Goal: Information Seeking & Learning: Learn about a topic

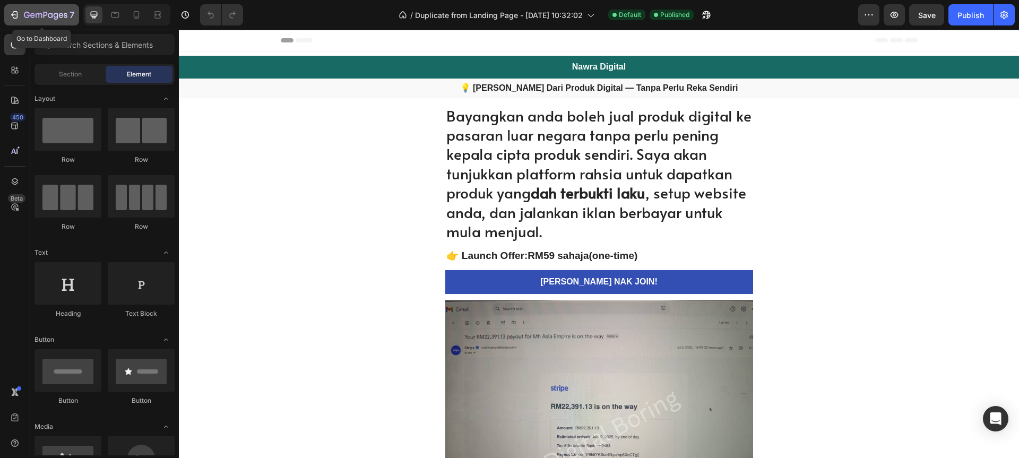
click at [44, 11] on icon "button" at bounding box center [46, 15] width 44 height 9
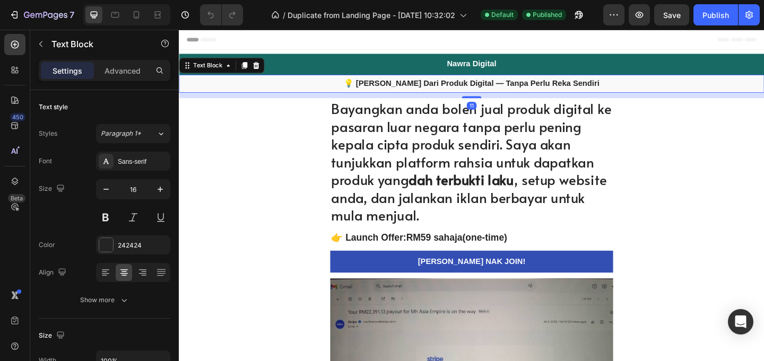
click at [509, 87] on strong "💡 [PERSON_NAME] Dari Produk Digital — Tanpa Perlu Reka Sendiri" at bounding box center [497, 87] width 278 height 9
click at [512, 91] on strong "💡 [PERSON_NAME] Dari Produk Digital — Tanpa Perlu Reka Sendiri" at bounding box center [497, 87] width 278 height 9
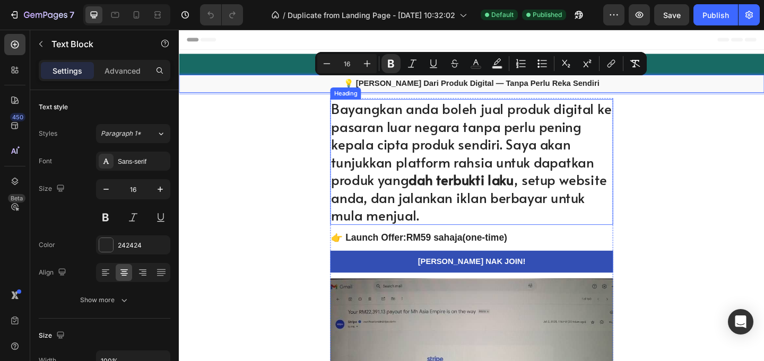
click at [494, 134] on h1 "Bayangkan anda boleh jual produk digital ke pasaran luar negara tanpa perlu pen…" at bounding box center [497, 173] width 308 height 137
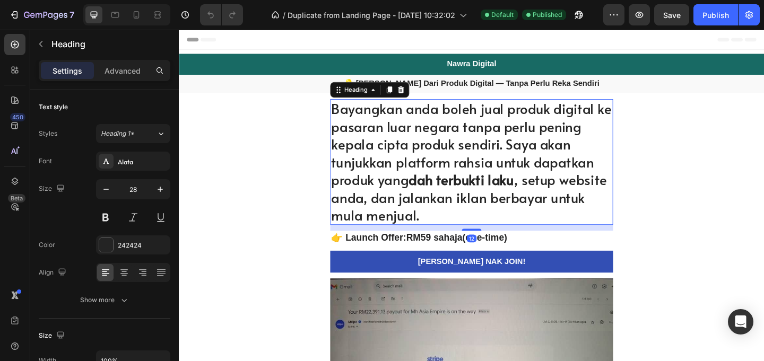
click at [491, 139] on h1 "Bayangkan anda boleh jual produk digital ke pasaran luar negara tanpa perlu pen…" at bounding box center [497, 173] width 308 height 137
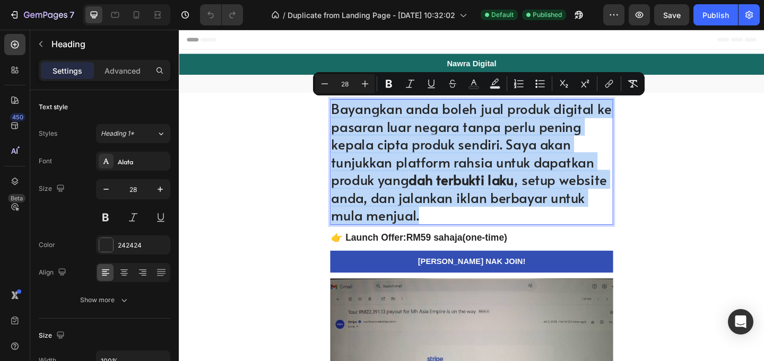
click at [523, 257] on h2 "👉 Launch Offer: RM59 sahaja (one-time)" at bounding box center [497, 255] width 308 height 15
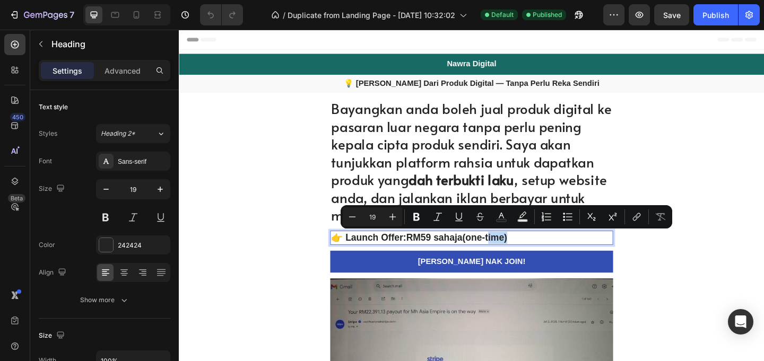
click at [511, 258] on p "👉 Launch Offer: RM59 sahaja (one-time)" at bounding box center [497, 255] width 306 height 13
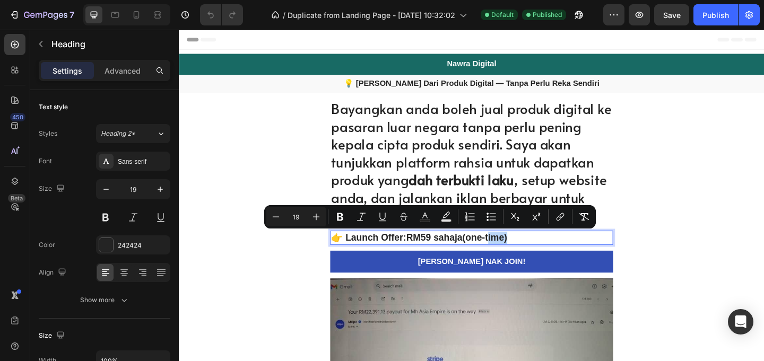
copy p "👉 Launch Offer: RM59 sahaja (one-time)"
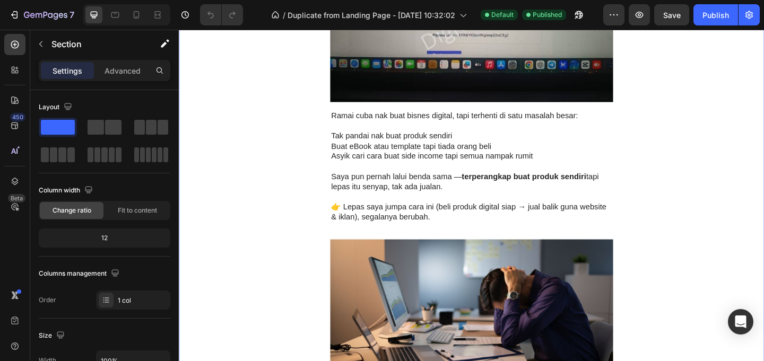
scroll to position [406, 0]
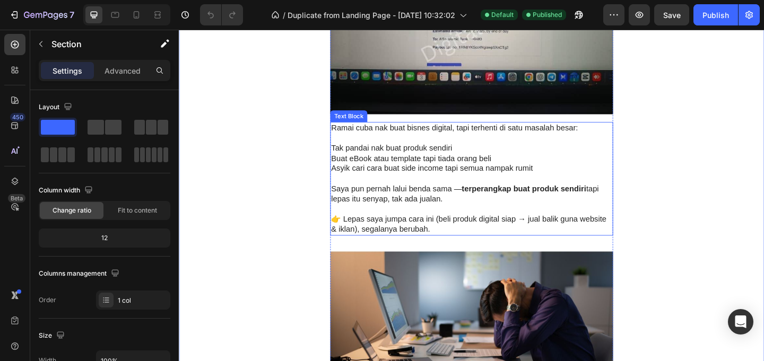
click at [570, 228] on p at bounding box center [497, 225] width 306 height 11
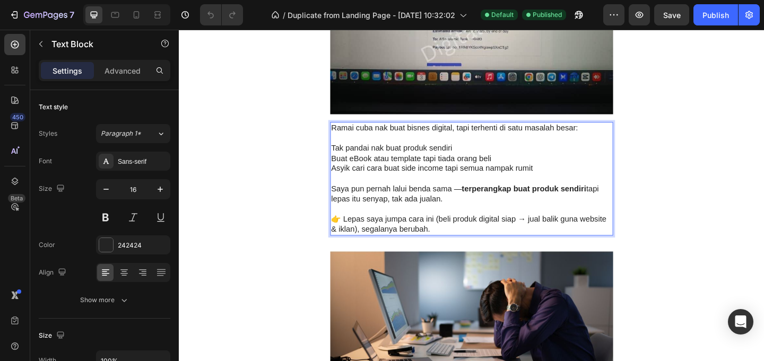
click at [557, 214] on p "Saya pun pernah lalui benda sama — terperangkap buat produk sendiri tapi lepas …" at bounding box center [497, 208] width 306 height 22
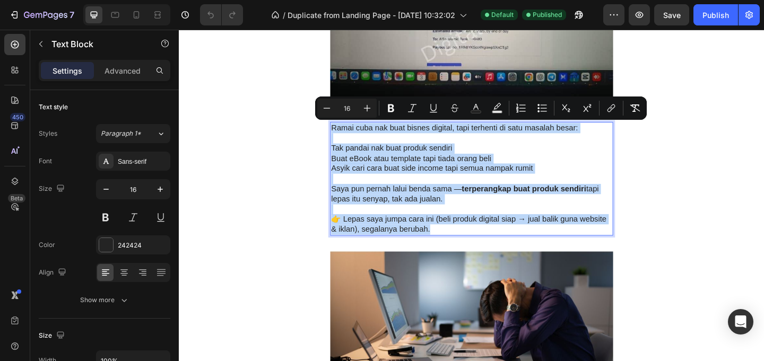
copy div "Ramai cuba nak buat bisnes digital, tapi terhenti di satu masalah besar: Tak pa…"
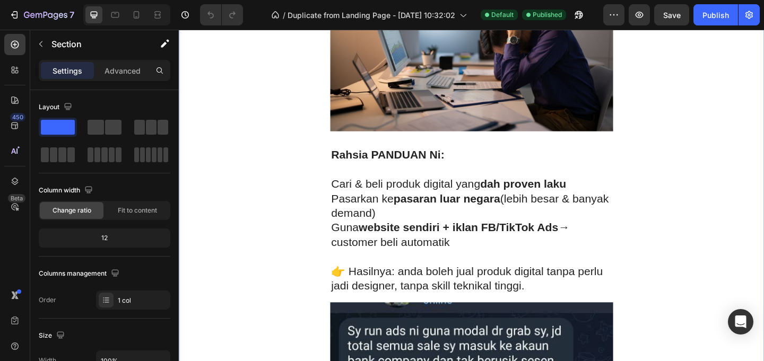
scroll to position [715, 0]
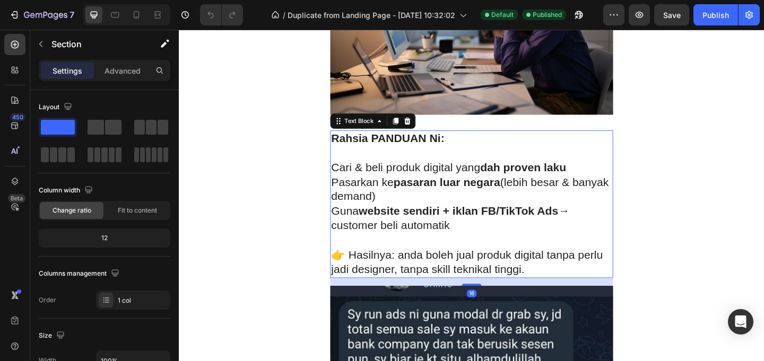
click at [520, 194] on strong "pasaran luar negara" at bounding box center [470, 195] width 116 height 14
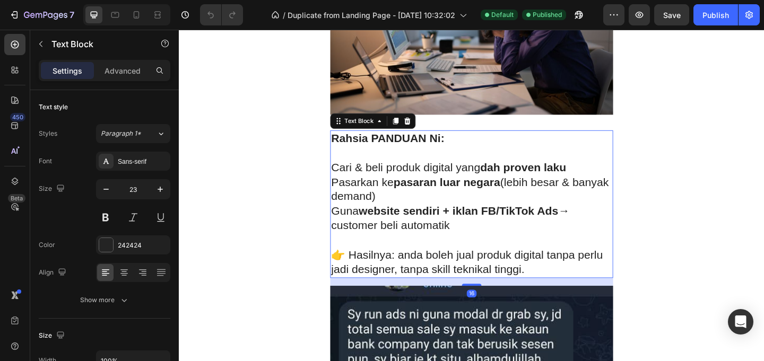
click at [490, 211] on p "Pasarkan ke pasaran luar negara (lebih besar & banyak demand)" at bounding box center [497, 204] width 306 height 32
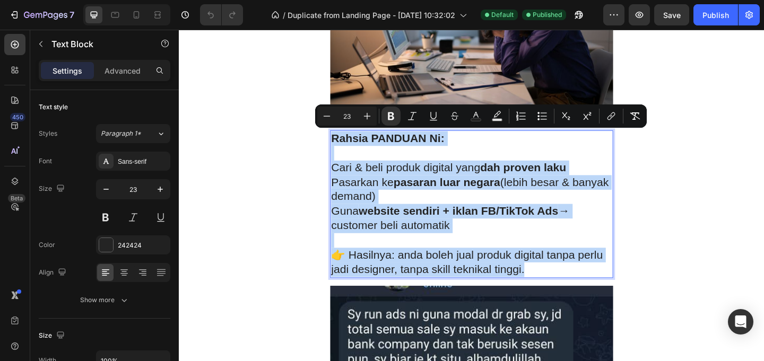
copy div "Rahsia PANDUAN Ni: Cari & beli produk digital yang dah proven laku Pasarkan ke …"
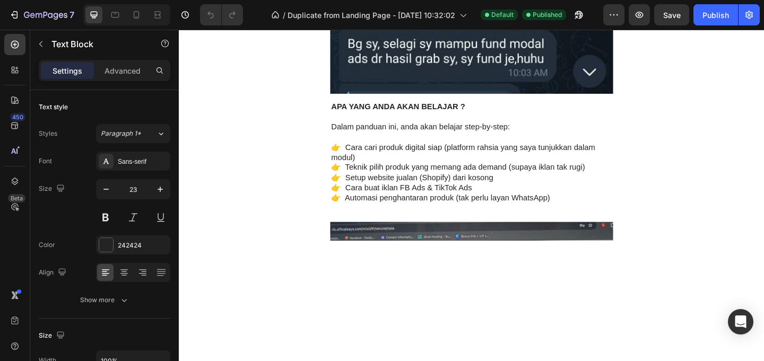
scroll to position [1479, 0]
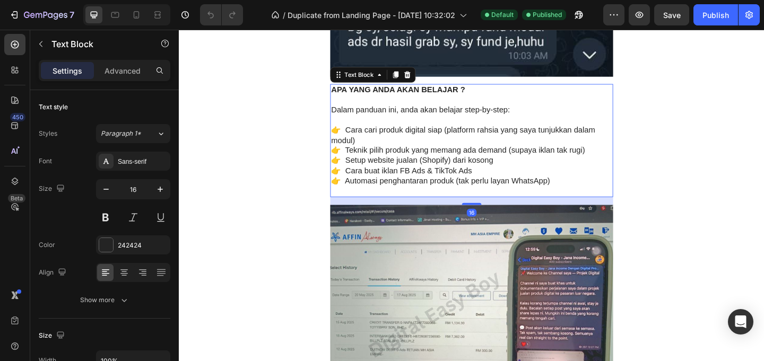
click at [521, 178] on p "👉 Cara buat iklan FB Ads & TikTok Ads" at bounding box center [497, 183] width 306 height 11
click at [510, 178] on p "👉 Cara buat iklan FB Ads & TikTok Ads" at bounding box center [497, 183] width 306 height 11
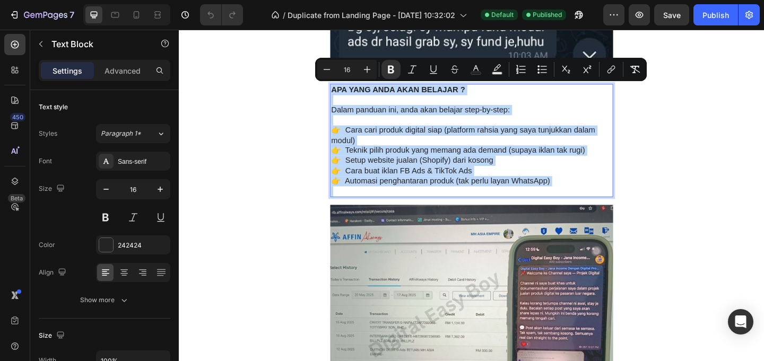
copy div "APA YANG ANDA AKAN BELAJAR ? Dalam panduan ini, anda akan belajar step-by-step:…"
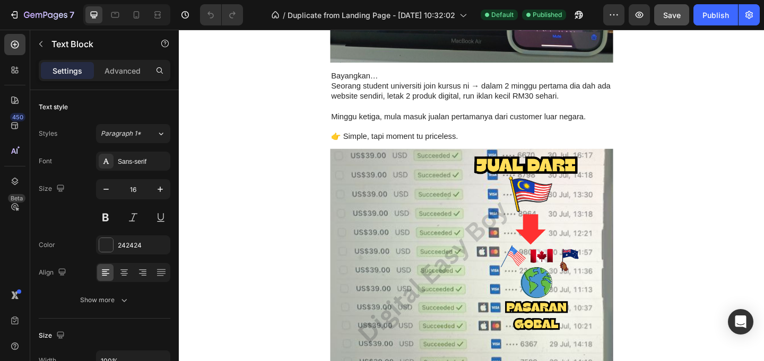
scroll to position [1892, 0]
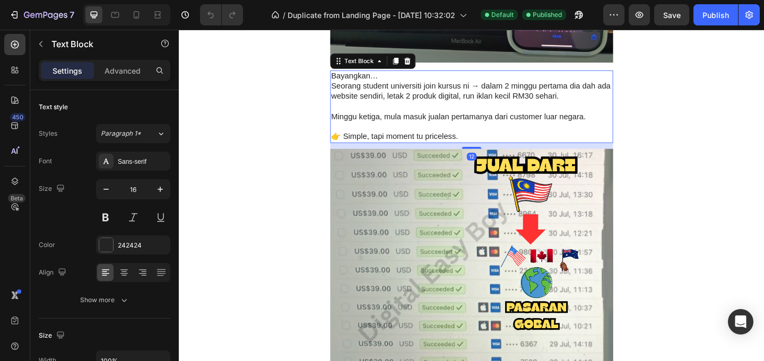
click at [494, 124] on p "Minggu ketiga, mula masuk jualan pertamanya dari customer luar negara." at bounding box center [497, 124] width 306 height 11
click at [480, 116] on p at bounding box center [497, 113] width 306 height 11
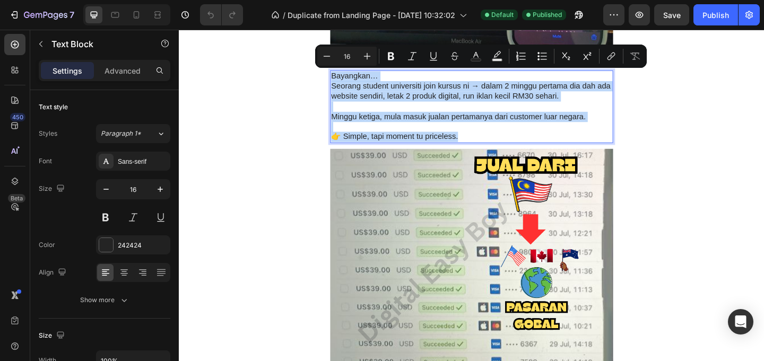
copy div "Bayangkan… Seorang student universiti join kursus ni → dalam 2 minggu pertama d…"
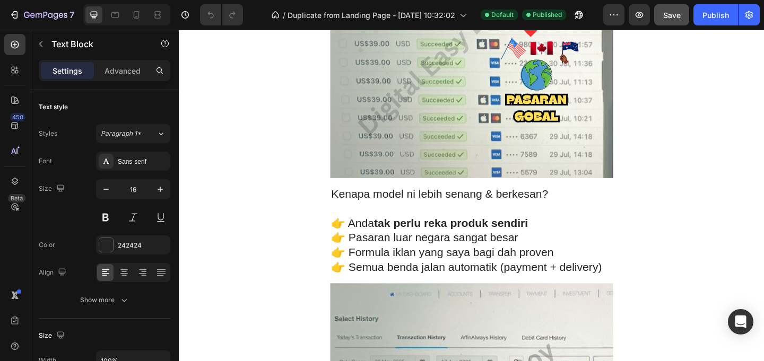
scroll to position [2221, 0]
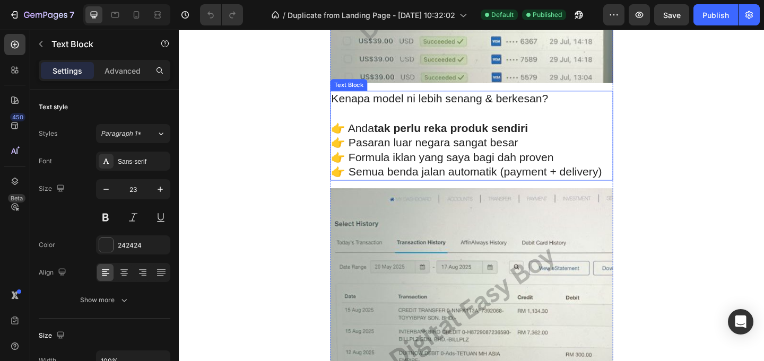
click at [561, 137] on p "👉 Anda tak perlu reka produk sendiri" at bounding box center [497, 137] width 306 height 16
click at [538, 139] on strong "tak perlu reka produk sendiri" at bounding box center [475, 136] width 168 height 14
click at [537, 140] on strong "tak perlu reka produk sendiri" at bounding box center [475, 136] width 168 height 14
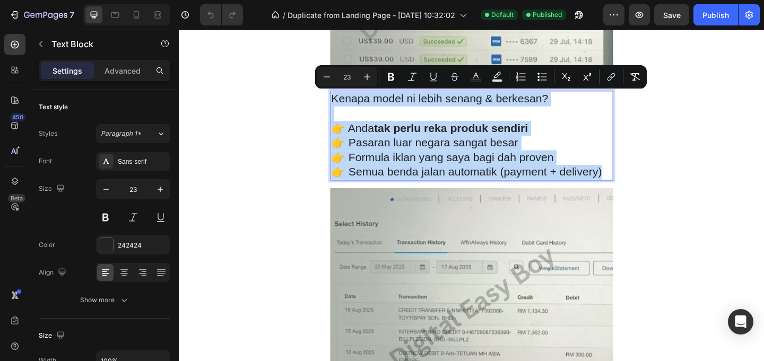
copy div "Kenapa model ni lebih senang & berkesan? 👉 Anda tak perlu reka produk sendiri 👉…"
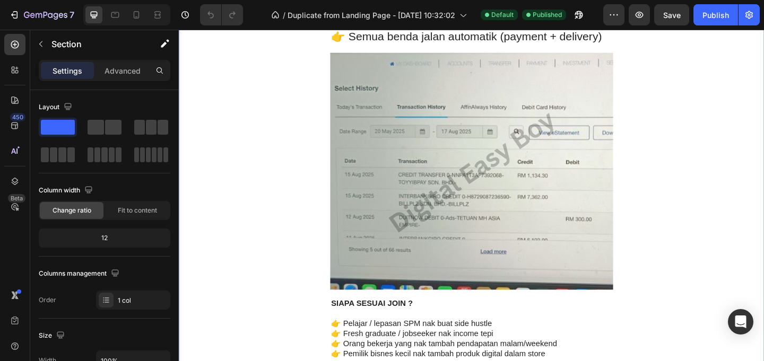
scroll to position [2581, 0]
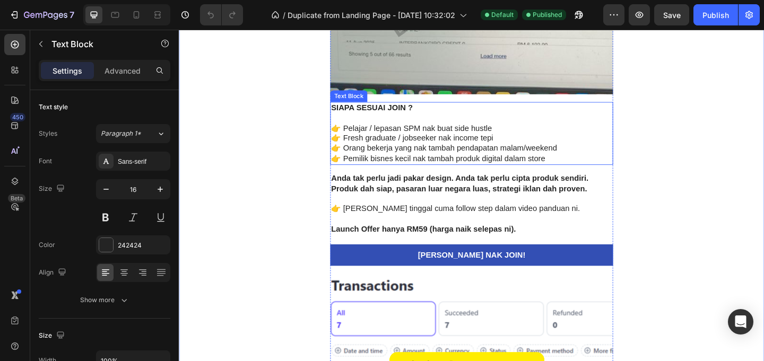
click at [528, 158] on p "👉 Orang bekerja yang nak tambah pendapatan malam/weekend" at bounding box center [497, 158] width 306 height 11
click at [508, 152] on p "👉 Fresh graduate / jobseeker nak income tepi" at bounding box center [497, 147] width 306 height 11
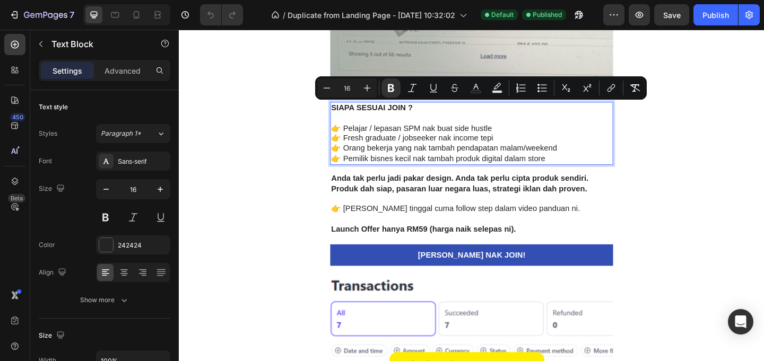
copy div "SIAPA SESUAI JOIN ? 👉 Pelajar / lepasan SPM nak buat side hustle 👉 Fresh gradua…"
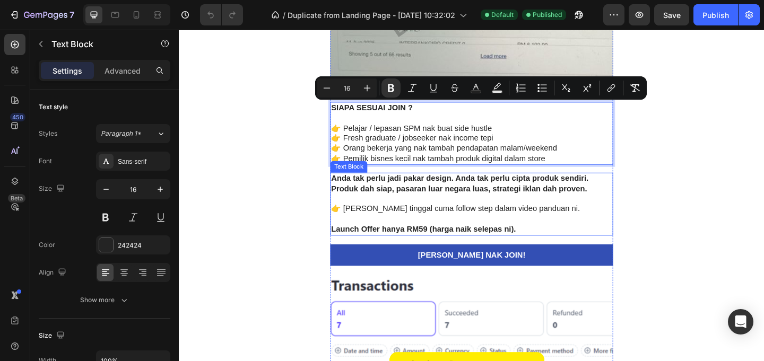
click at [566, 214] on p at bounding box center [497, 213] width 306 height 11
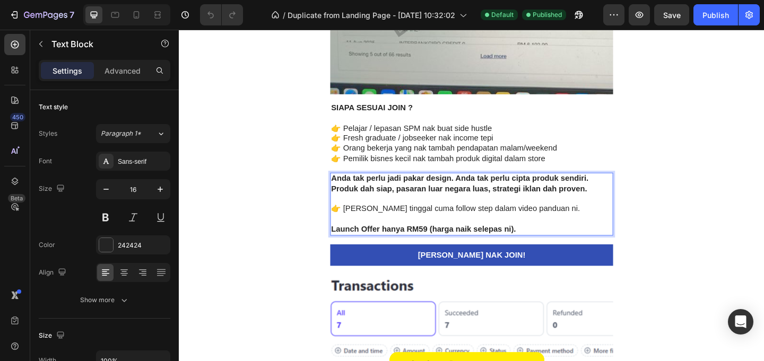
click at [565, 222] on p "👉 [PERSON_NAME] tinggal cuma follow step dalam video panduan ni." at bounding box center [497, 224] width 306 height 11
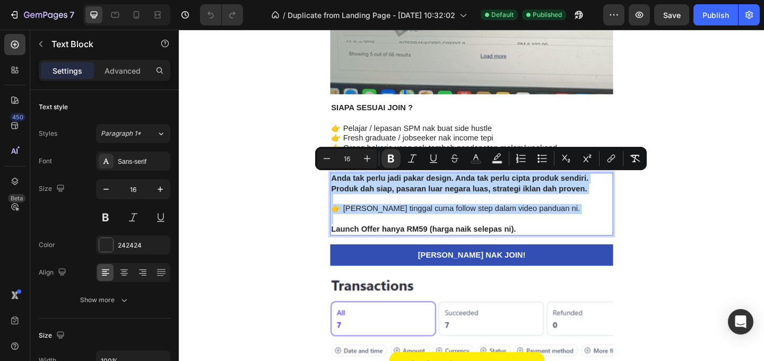
copy div "Anda tak perlu jadi pakar design. Anda tak perlu cipta produk sendiri. Produk d…"
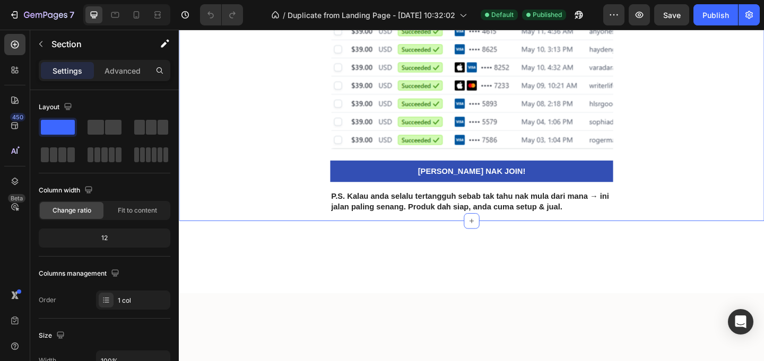
scroll to position [2984, 0]
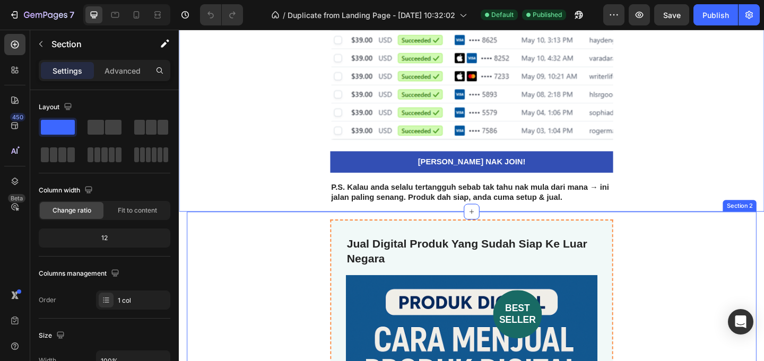
click at [563, 210] on strong "P.S. Kalau anda selalu tertangguh sebab tak tahu nak mula dari mana → ini jalan…" at bounding box center [495, 206] width 302 height 20
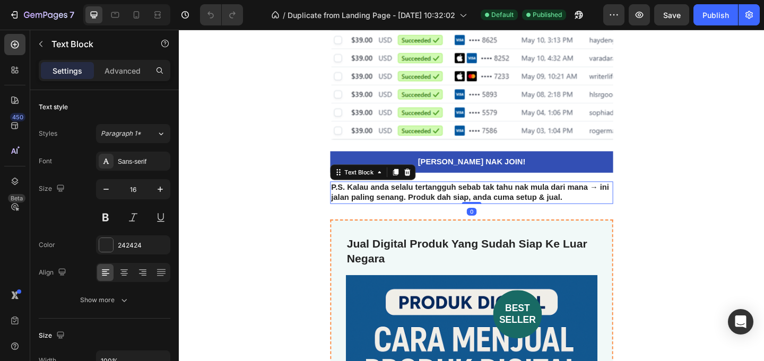
click at [563, 210] on strong "P.S. Kalau anda selalu tertangguh sebab tak tahu nak mula dari mana → ini jalan…" at bounding box center [495, 206] width 302 height 20
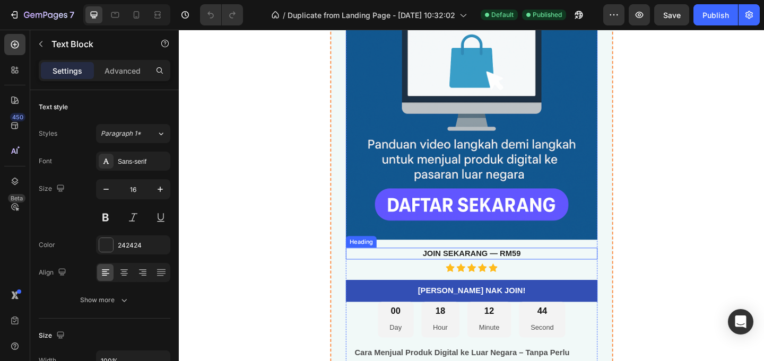
scroll to position [3432, 0]
click at [546, 275] on strong "JOIN SEKARANG — RM59" at bounding box center [497, 272] width 107 height 9
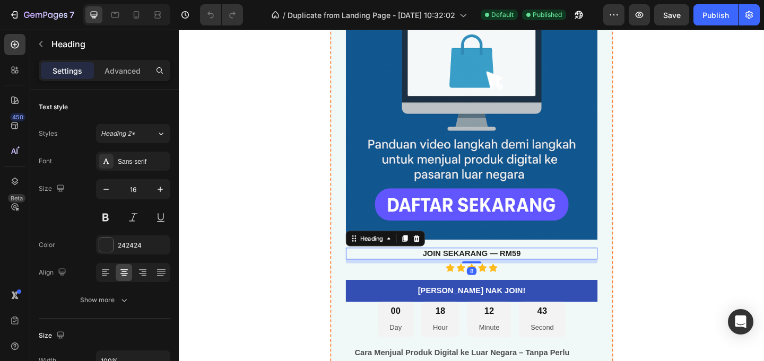
click at [553, 273] on h3 "JOIN SEKARANG — RM59" at bounding box center [497, 273] width 274 height 13
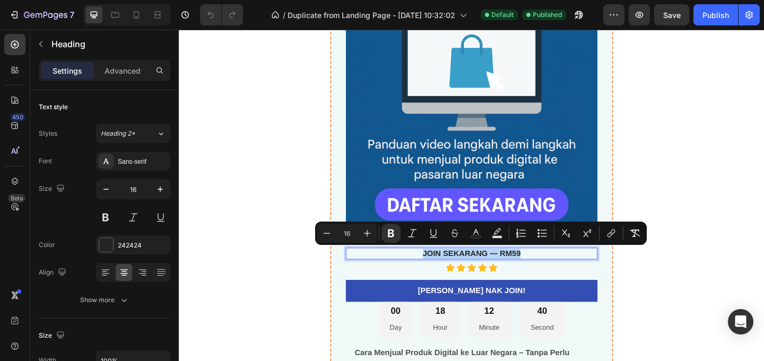
drag, startPoint x: 552, startPoint y: 273, endPoint x: 440, endPoint y: 275, distance: 111.4
click at [440, 275] on p "JOIN SEKARANG — RM59" at bounding box center [497, 273] width 272 height 11
copy strong "JOIN SEKARANG — RM59"
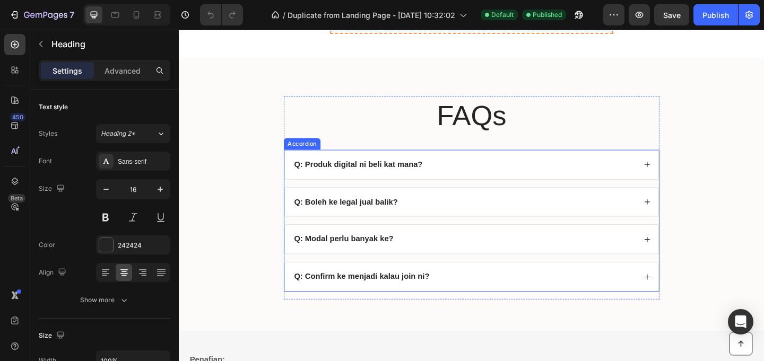
scroll to position [4201, 0]
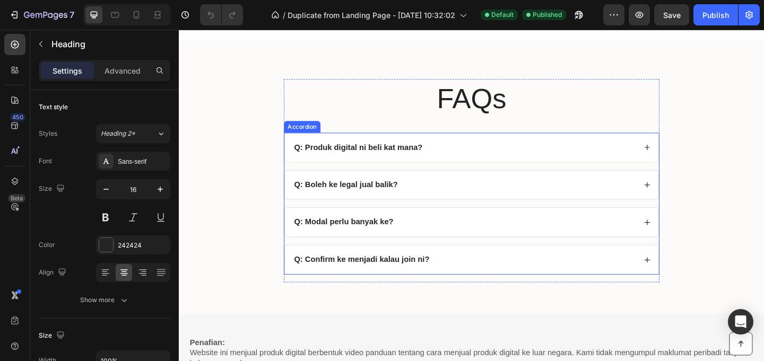
click at [446, 164] on div "Q: Produk digital ni beli kat mana?" at bounding box center [497, 157] width 406 height 31
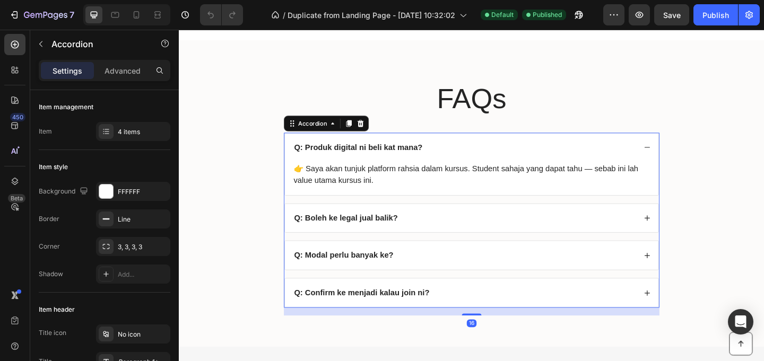
click at [429, 161] on strong "Q: Produk digital ni beli kat mana?" at bounding box center [374, 157] width 140 height 9
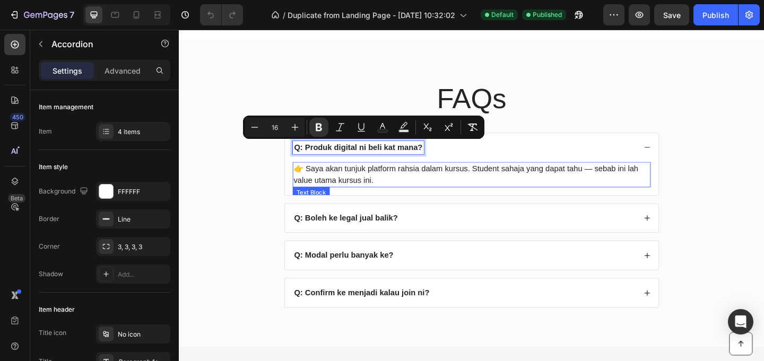
click at [467, 192] on p "👉 Saya akan tunjuk platform rahsia dalam kursus. Student sahaja yang dapat tahu…" at bounding box center [496, 187] width 387 height 25
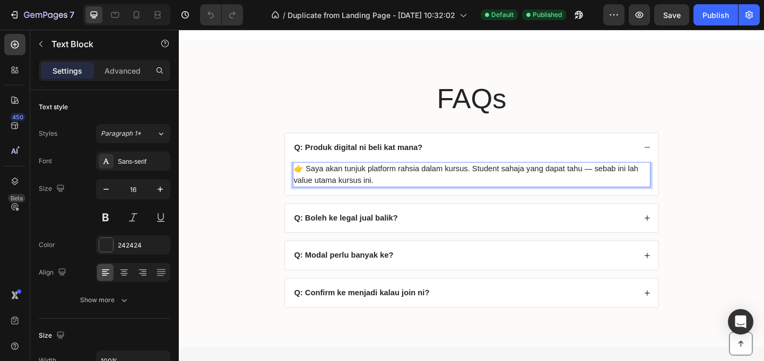
click at [436, 189] on p "👉 Saya akan tunjuk platform rahsia dalam kursus. Student sahaja yang dapat tahu…" at bounding box center [496, 187] width 387 height 25
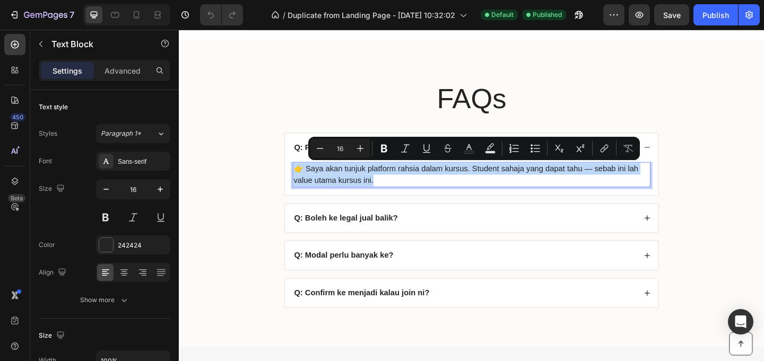
copy p "👉 Saya akan tunjuk platform rahsia dalam kursus. Student sahaja yang dapat tahu…"
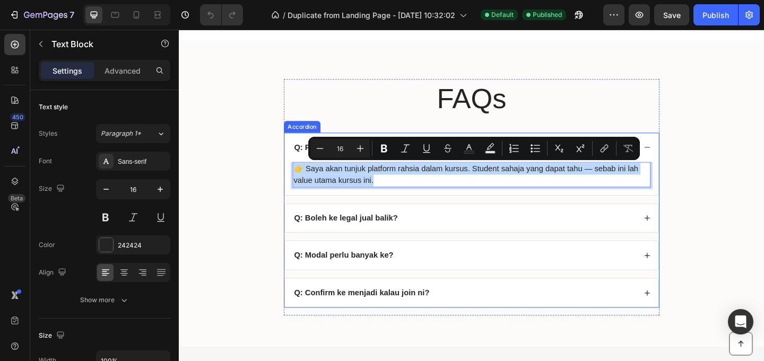
click at [388, 237] on strong "Q: Boleh ke legal jual balik?" at bounding box center [360, 234] width 113 height 9
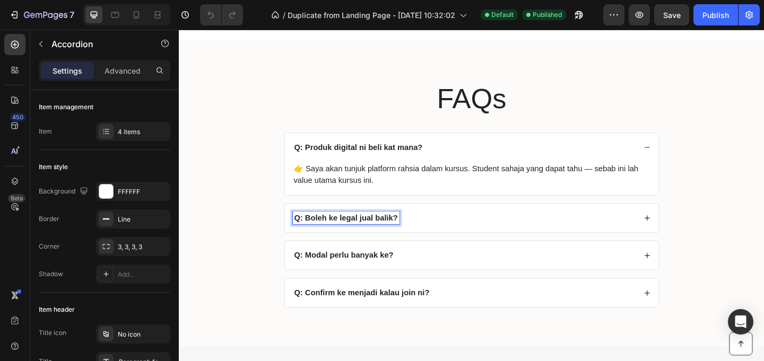
click at [387, 235] on strong "Q: Boleh ke legal jual balik?" at bounding box center [360, 234] width 113 height 9
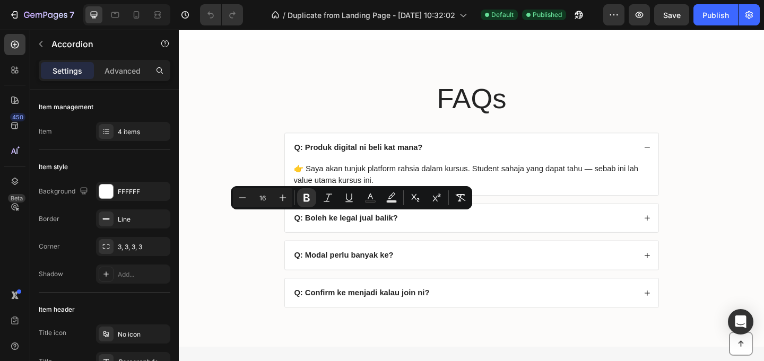
click at [543, 234] on div "Q: Boleh ke legal jual balik?" at bounding box center [488, 235] width 373 height 14
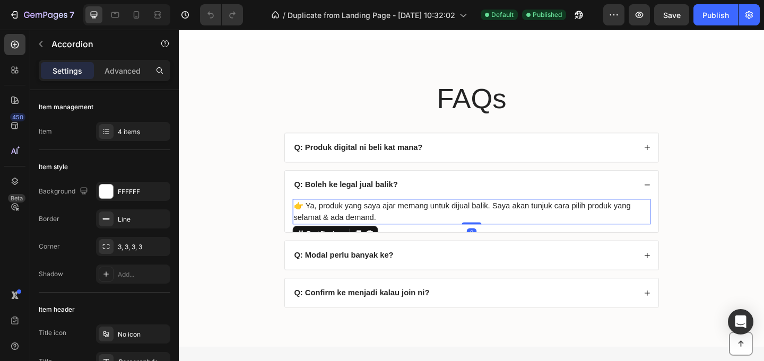
click at [454, 230] on p "👉 Ya, produk yang saya ajar memang untuk dijual balik. Saya akan tunjuk cara pi…" at bounding box center [496, 227] width 387 height 25
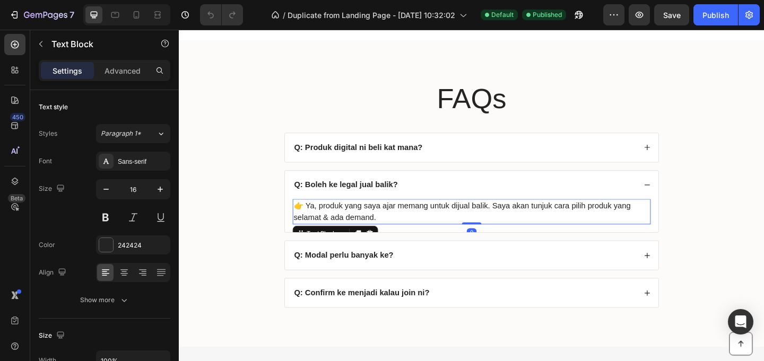
click at [439, 232] on p "👉 Ya, produk yang saya ajar memang untuk dijual balik. Saya akan tunjuk cara pi…" at bounding box center [496, 227] width 387 height 25
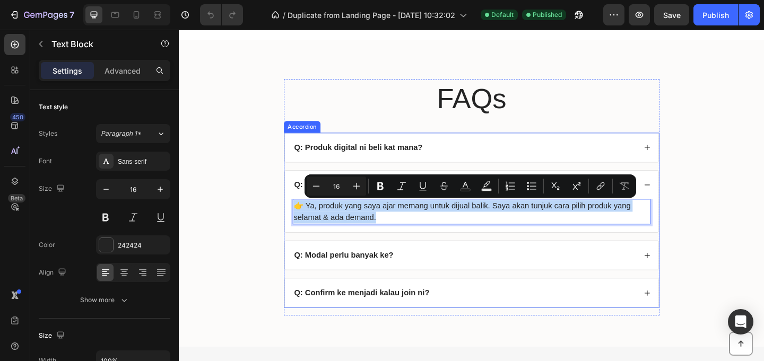
click at [392, 280] on p "Q: Modal perlu banyak ke?" at bounding box center [358, 274] width 108 height 11
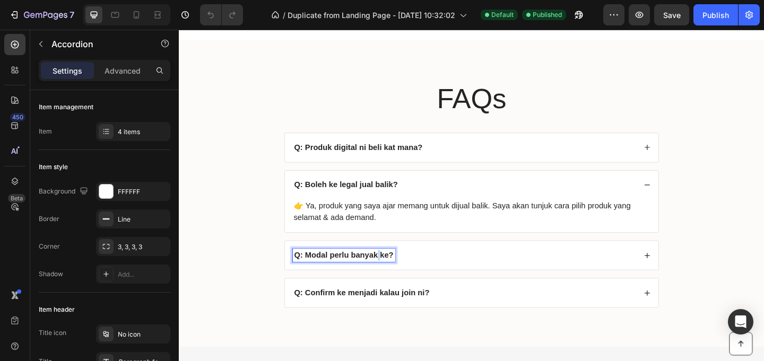
click at [392, 278] on strong "Q: Modal perlu banyak ke?" at bounding box center [358, 274] width 108 height 9
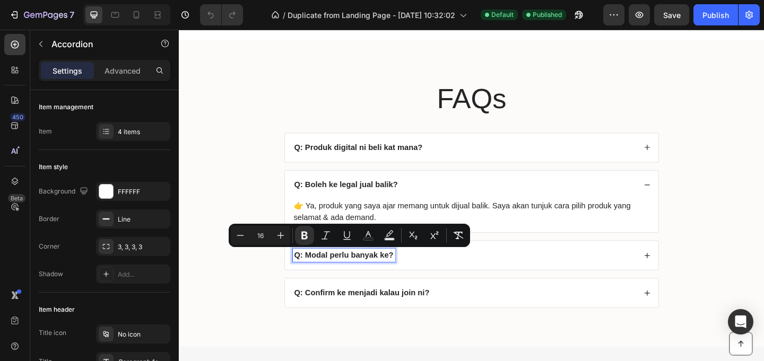
click at [460, 281] on div "Q: Modal perlu banyak ke?" at bounding box center [488, 275] width 373 height 14
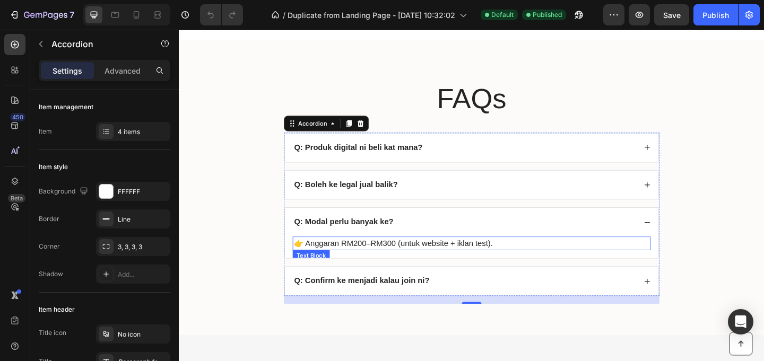
click at [402, 263] on p "👉 Anggaran RM200–RM300 (untuk website + iklan test)." at bounding box center [496, 262] width 387 height 13
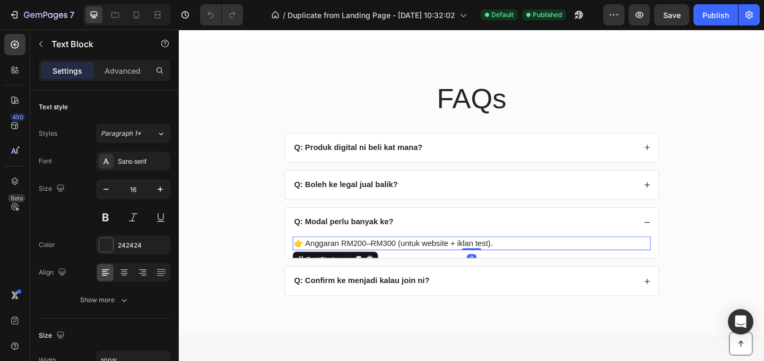
click at [401, 263] on p "👉 Anggaran RM200–RM300 (untuk website + iklan test)." at bounding box center [496, 262] width 387 height 13
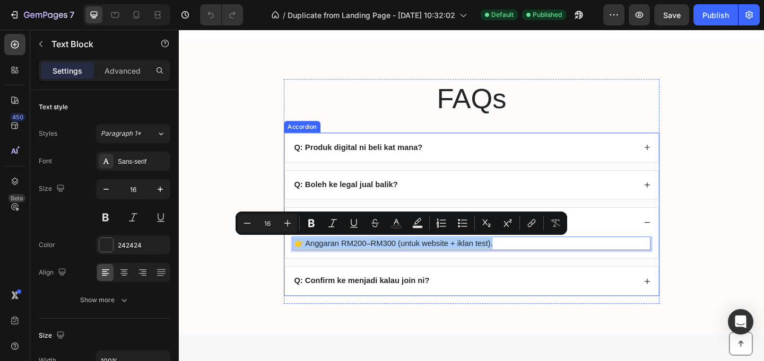
click at [428, 303] on strong "Q: Confirm ke menjadi kalau join ni?" at bounding box center [377, 302] width 147 height 9
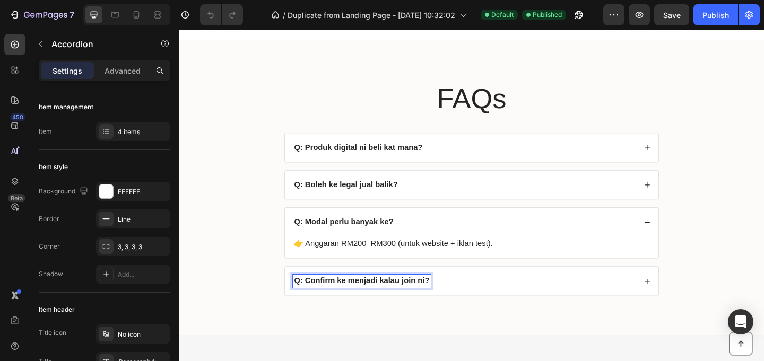
click at [425, 304] on strong "Q: Confirm ke menjadi kalau join ni?" at bounding box center [377, 302] width 147 height 9
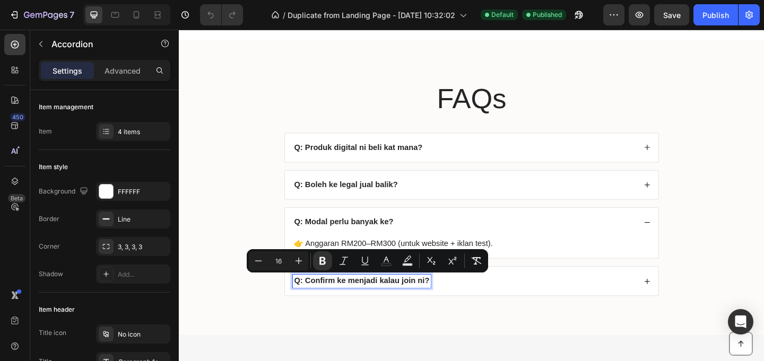
click at [505, 306] on div "Q: Confirm ke menjadi kalau join ni?" at bounding box center [488, 303] width 373 height 14
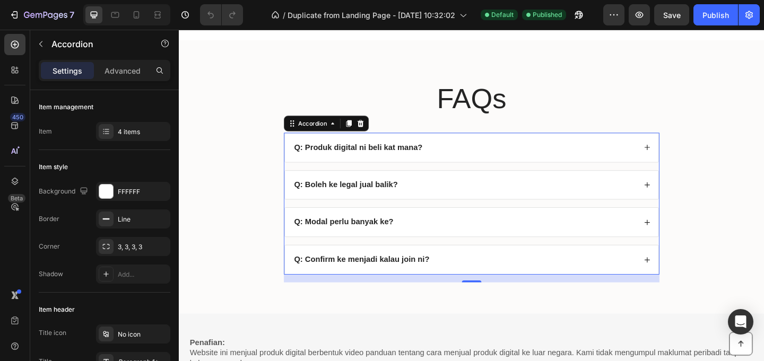
click at [493, 285] on div "Q: Confirm ke menjadi kalau join ni?" at bounding box center [488, 280] width 373 height 14
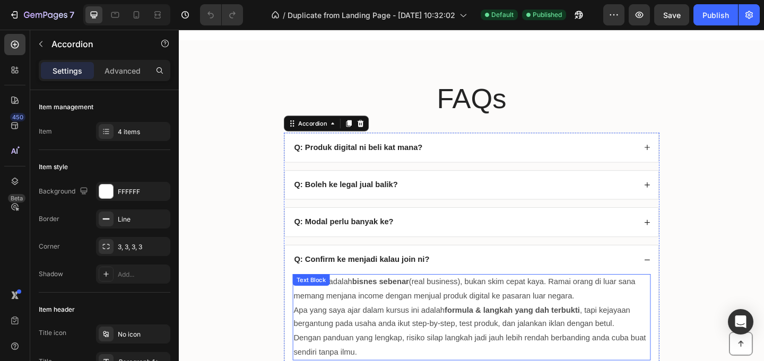
click at [481, 314] on p "👉 Ya, ini adalah bisnes sebenar (real business), bukan skim cepat kaya. Ramai o…" at bounding box center [496, 312] width 387 height 31
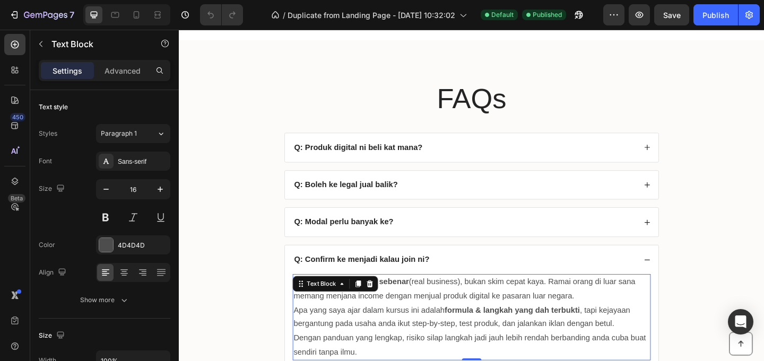
click at [464, 328] on p "Apa yang saya ajar dalam kursus ini adalah formula & langkah yang dah terbukti …" at bounding box center [496, 342] width 387 height 31
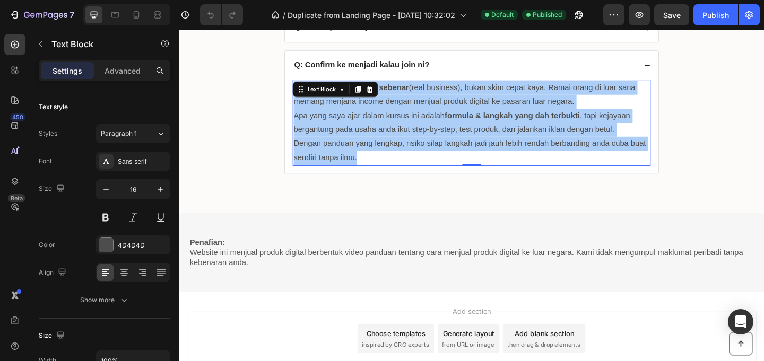
scroll to position [4464, 0]
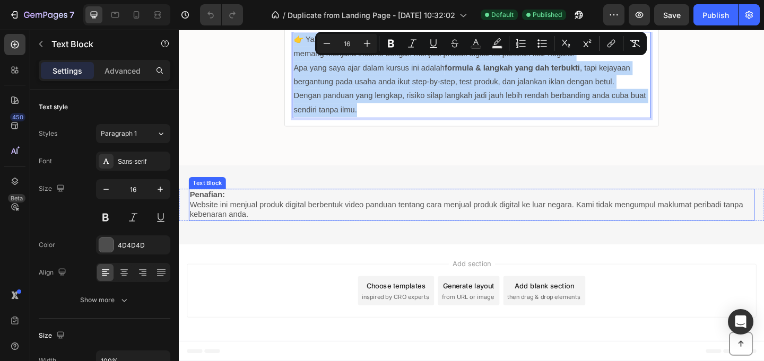
click at [509, 222] on p "Website ini menjual produk digital berbentuk video panduan tentang cara menjual…" at bounding box center [496, 226] width 613 height 22
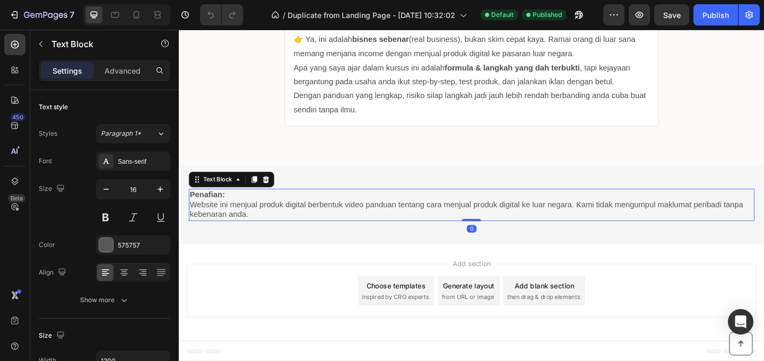
click at [509, 222] on p "Website ini menjual produk digital berbentuk video panduan tentang cara menjual…" at bounding box center [496, 226] width 613 height 22
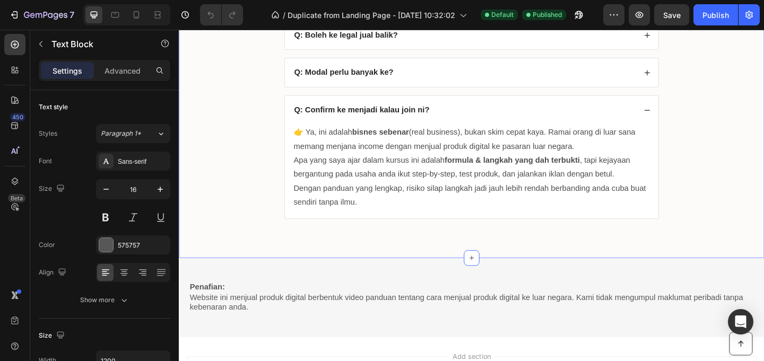
scroll to position [4456, 0]
